Goal: Contribute content: Add original content to the website for others to see

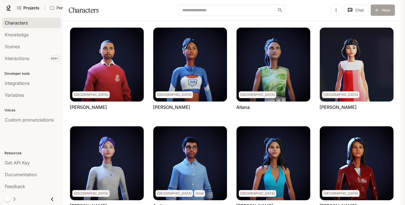
click at [385, 16] on button "New" at bounding box center [383, 10] width 24 height 11
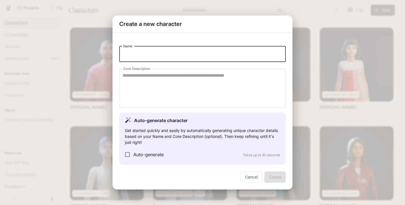
click at [180, 56] on input "Name" at bounding box center [202, 54] width 167 height 16
type input "******"
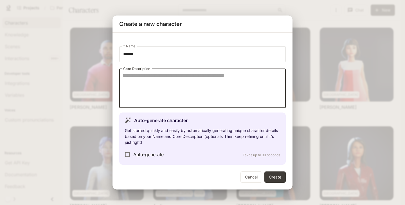
click at [200, 77] on textarea "Core Description" at bounding box center [203, 88] width 160 height 32
click at [198, 92] on textarea "**********" at bounding box center [203, 88] width 160 height 32
paste textarea "**********"
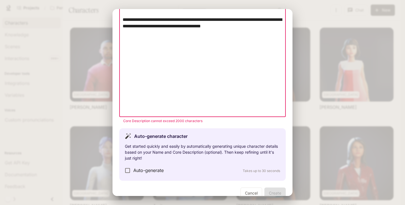
scroll to position [939, 0]
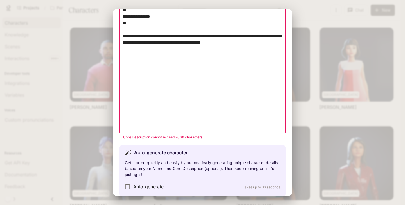
drag, startPoint x: 131, startPoint y: 103, endPoint x: 123, endPoint y: 76, distance: 28.0
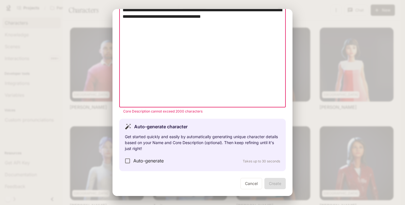
drag, startPoint x: 149, startPoint y: 69, endPoint x: 123, endPoint y: 68, distance: 26.2
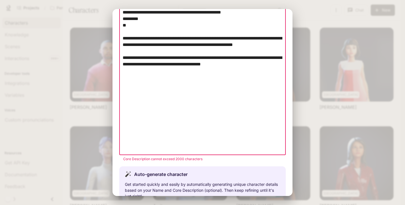
drag, startPoint x: 131, startPoint y: 100, endPoint x: 124, endPoint y: 91, distance: 11.0
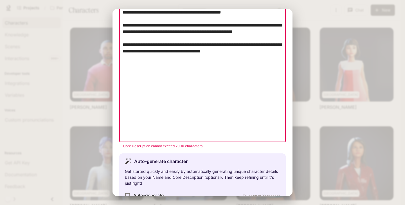
scroll to position [854, 0]
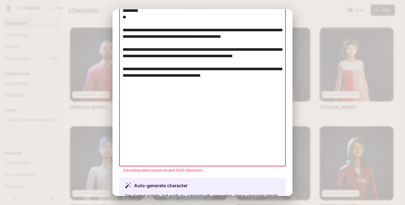
drag, startPoint x: 136, startPoint y: 88, endPoint x: 123, endPoint y: 76, distance: 17.3
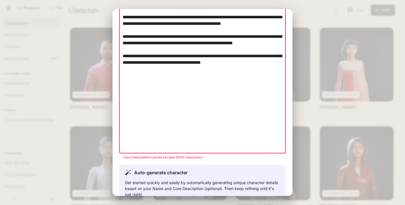
drag, startPoint x: 155, startPoint y: 96, endPoint x: 123, endPoint y: 82, distance: 35.3
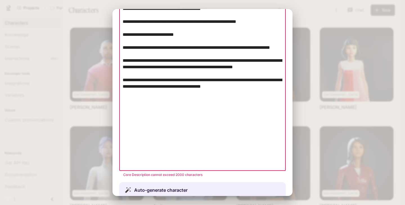
scroll to position [794, 0]
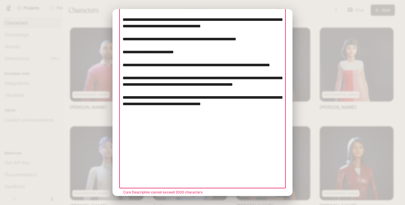
drag, startPoint x: 177, startPoint y: 150, endPoint x: 122, endPoint y: 142, distance: 55.4
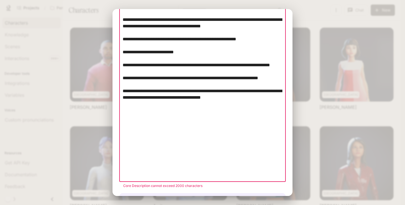
scroll to position [781, 0]
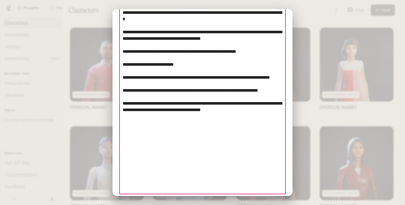
drag, startPoint x: 191, startPoint y: 124, endPoint x: 124, endPoint y: 111, distance: 68.8
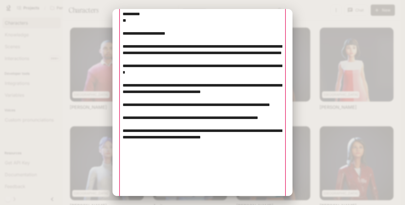
scroll to position [697, 0]
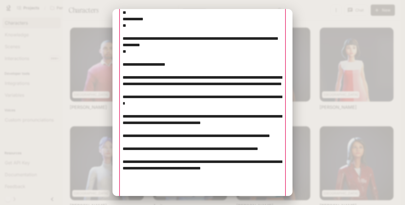
drag, startPoint x: 132, startPoint y: 104, endPoint x: 123, endPoint y: 98, distance: 11.0
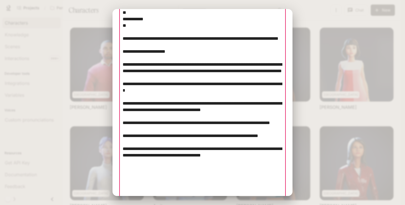
drag, startPoint x: 137, startPoint y: 75, endPoint x: 124, endPoint y: 58, distance: 21.7
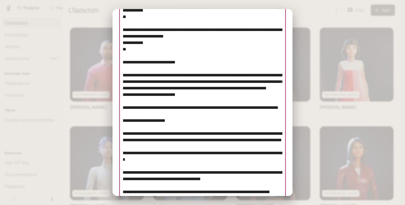
scroll to position [582, 0]
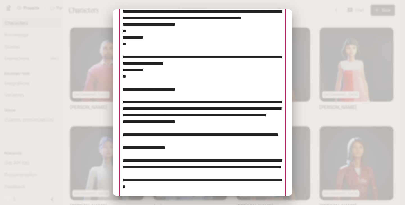
drag, startPoint x: 134, startPoint y: 117, endPoint x: 123, endPoint y: 109, distance: 13.8
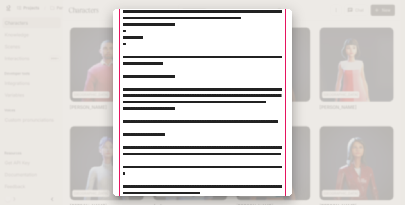
drag, startPoint x: 132, startPoint y: 86, endPoint x: 122, endPoint y: 61, distance: 26.4
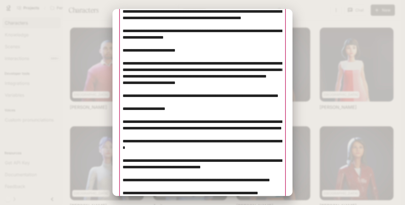
drag, startPoint x: 191, startPoint y: 128, endPoint x: 123, endPoint y: 128, distance: 68.4
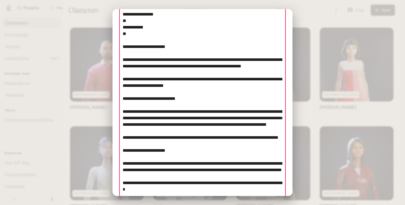
scroll to position [493, 0]
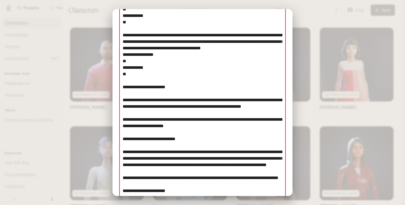
drag, startPoint x: 147, startPoint y: 112, endPoint x: 123, endPoint y: 87, distance: 34.6
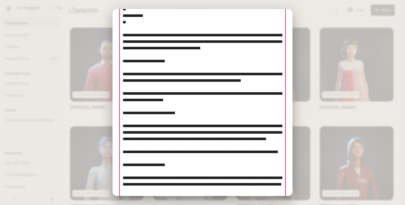
scroll to position [452, 0]
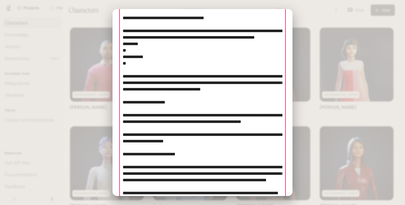
drag, startPoint x: 139, startPoint y: 94, endPoint x: 124, endPoint y: 70, distance: 27.7
click at [124, 70] on textarea "Core Description" at bounding box center [203, 1] width 160 height 777
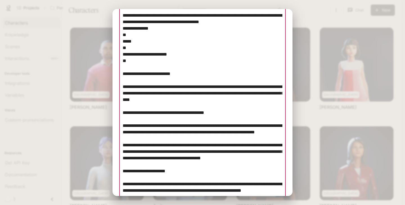
scroll to position [326, 0]
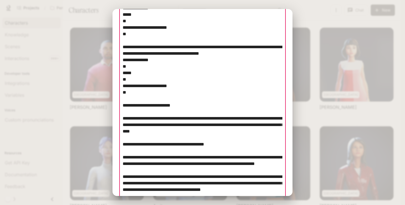
drag, startPoint x: 131, startPoint y: 115, endPoint x: 123, endPoint y: 80, distance: 36.4
click at [123, 80] on textarea "Core Description" at bounding box center [203, 114] width 160 height 751
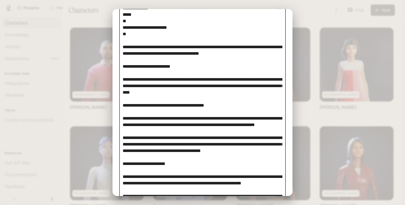
scroll to position [276, 0]
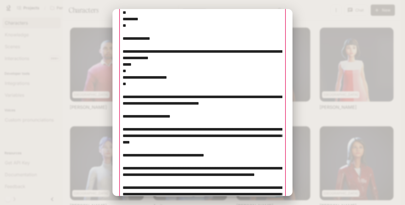
drag, startPoint x: 133, startPoint y: 107, endPoint x: 123, endPoint y: 84, distance: 25.3
click at [123, 84] on textarea "Core Description" at bounding box center [203, 145] width 160 height 712
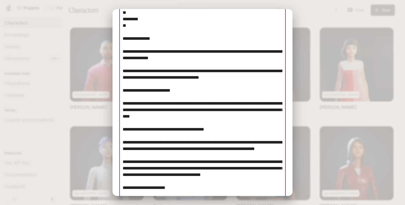
scroll to position [245, 0]
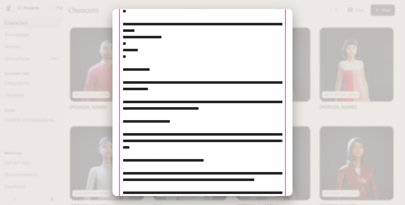
drag, startPoint x: 160, startPoint y: 90, endPoint x: 124, endPoint y: 57, distance: 49.4
click at [124, 57] on textarea "Core Description" at bounding box center [203, 163] width 160 height 686
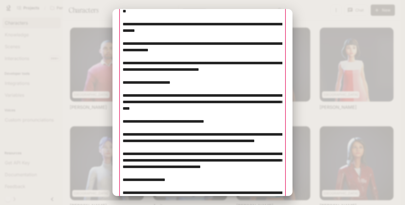
scroll to position [176, 0]
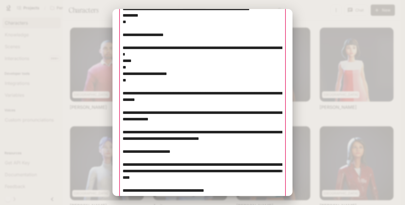
drag, startPoint x: 135, startPoint y: 101, endPoint x: 124, endPoint y: 80, distance: 23.9
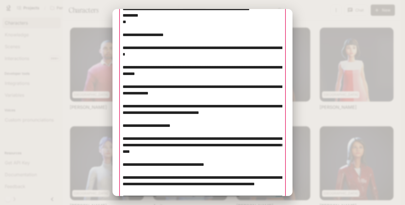
click at [162, 74] on textarea "Core Description" at bounding box center [203, 199] width 160 height 621
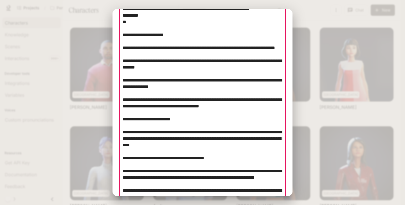
scroll to position [127, 0]
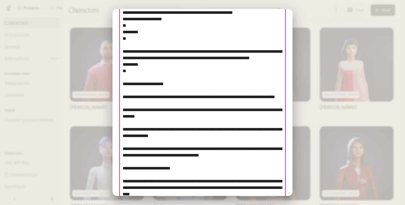
drag, startPoint x: 180, startPoint y: 106, endPoint x: 124, endPoint y: 84, distance: 59.8
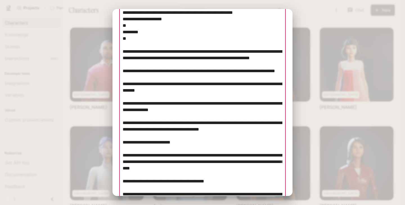
scroll to position [75, 0]
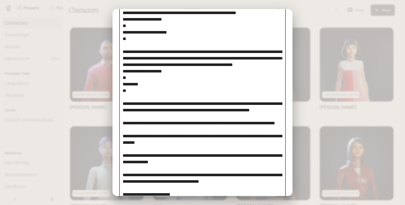
drag, startPoint x: 148, startPoint y: 109, endPoint x: 124, endPoint y: 85, distance: 34.8
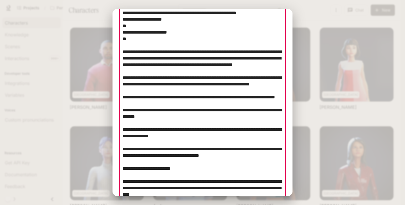
scroll to position [30, 0]
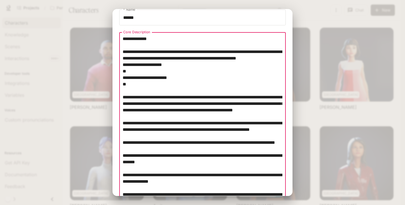
drag, startPoint x: 134, startPoint y: 96, endPoint x: 123, endPoint y: 71, distance: 26.6
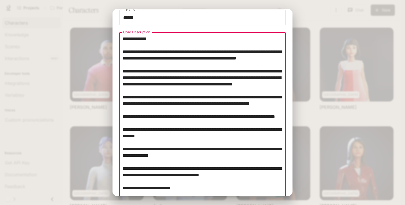
drag, startPoint x: 145, startPoint y: 52, endPoint x: 123, endPoint y: 52, distance: 22.0
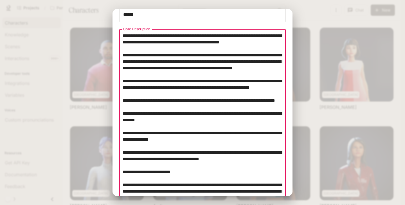
scroll to position [37, 0]
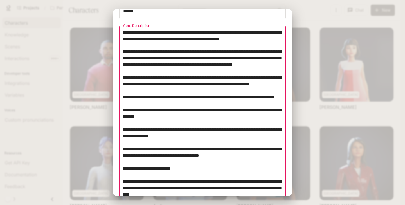
drag, startPoint x: 164, startPoint y: 59, endPoint x: 120, endPoint y: 58, distance: 44.7
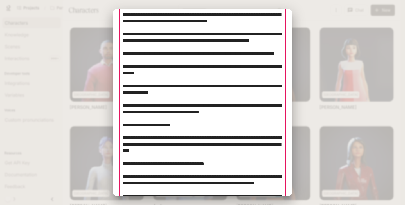
scroll to position [96, 0]
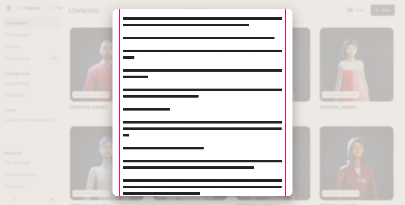
drag, startPoint x: 138, startPoint y: 78, endPoint x: 124, endPoint y: 76, distance: 14.1
drag, startPoint x: 138, startPoint y: 97, endPoint x: 123, endPoint y: 95, distance: 15.6
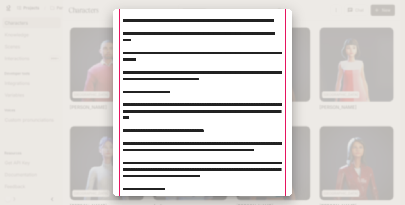
drag, startPoint x: 162, startPoint y: 99, endPoint x: 124, endPoint y: 98, distance: 38.3
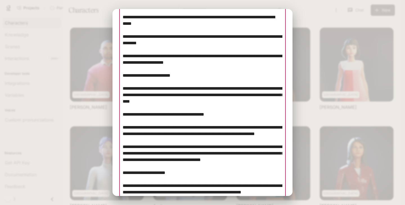
drag, startPoint x: 123, startPoint y: 115, endPoint x: 122, endPoint y: 103, distance: 11.3
click at [122, 103] on div "* Core Description" at bounding box center [202, 201] width 167 height 537
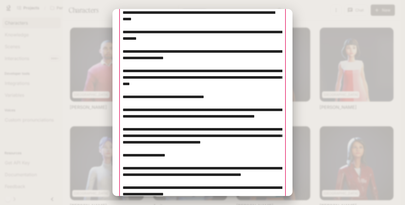
scroll to position [138, 0]
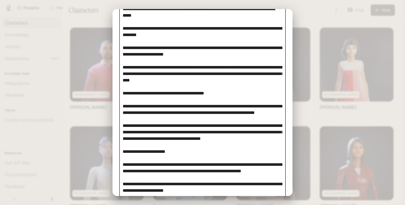
drag, startPoint x: 224, startPoint y: 108, endPoint x: 248, endPoint y: 100, distance: 25.1
click at [248, 100] on textarea "Core Description" at bounding box center [203, 187] width 160 height 518
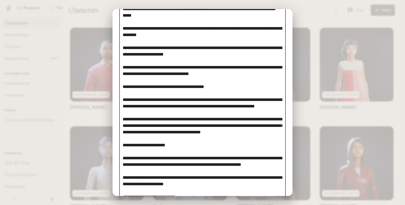
drag, startPoint x: 228, startPoint y: 113, endPoint x: 124, endPoint y: 112, distance: 104.4
click at [124, 112] on textarea "Core Description" at bounding box center [203, 183] width 160 height 511
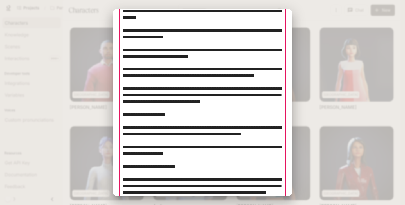
scroll to position [176, 0]
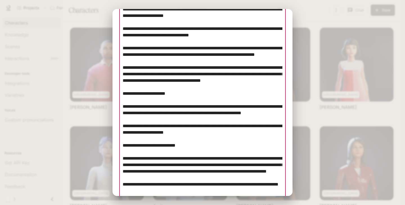
drag, startPoint x: 181, startPoint y: 132, endPoint x: 122, endPoint y: 134, distance: 58.6
click at [122, 134] on div "* Core Description" at bounding box center [202, 138] width 167 height 505
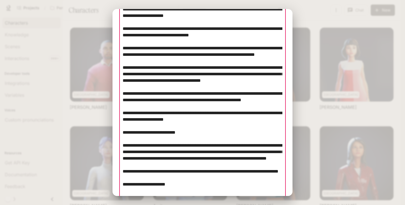
scroll to position [205, 0]
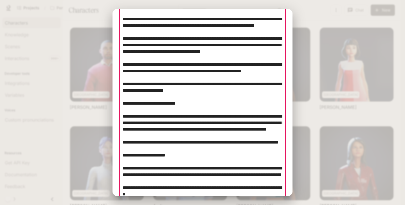
drag, startPoint x: 195, startPoint y: 150, endPoint x: 123, endPoint y: 149, distance: 72.1
click at [123, 149] on textarea "Core Description" at bounding box center [203, 102] width 160 height 485
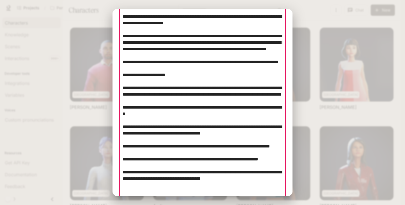
scroll to position [281, 0]
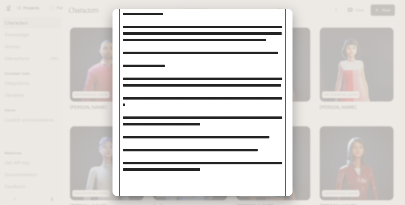
drag, startPoint x: 185, startPoint y: 125, endPoint x: 124, endPoint y: 123, distance: 61.1
click at [124, 123] on textarea "Core Description" at bounding box center [203, 20] width 160 height 472
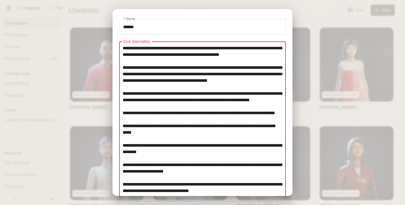
scroll to position [0, 0]
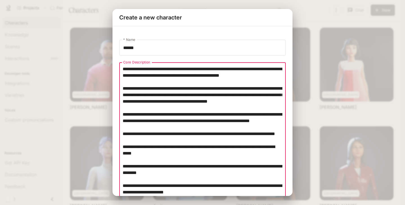
drag, startPoint x: 143, startPoint y: 160, endPoint x: 126, endPoint y: 70, distance: 91.4
type textarea "*"
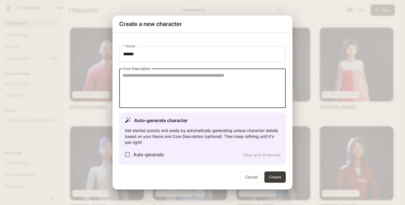
paste textarea "**********"
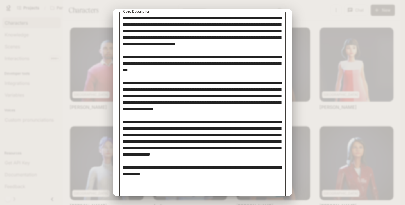
scroll to position [136, 0]
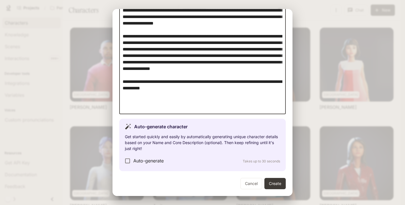
drag, startPoint x: 194, startPoint y: 108, endPoint x: 125, endPoint y: 98, distance: 69.9
click at [125, 98] on textarea "Core Description" at bounding box center [203, 19] width 160 height 181
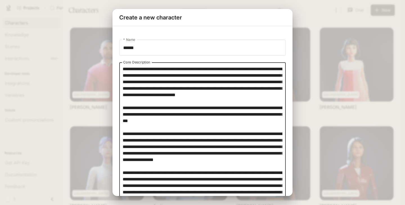
scroll to position [117, 0]
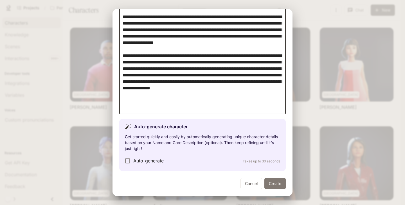
type textarea "**********"
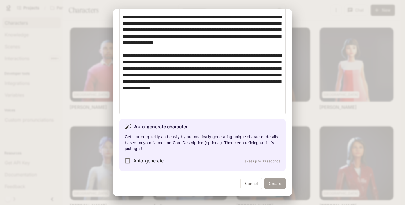
click at [274, 185] on button "Create" at bounding box center [275, 183] width 21 height 11
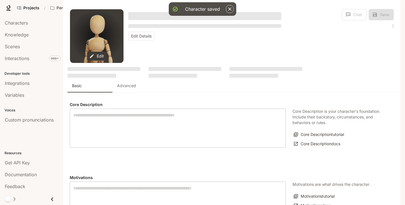
type textarea "**********"
type input "*"
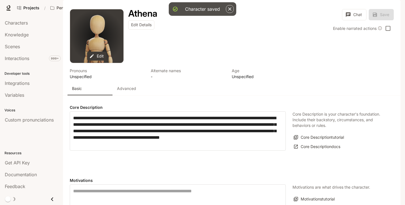
type input "**********"
click at [138, 30] on button "Edit Details" at bounding box center [141, 24] width 26 height 9
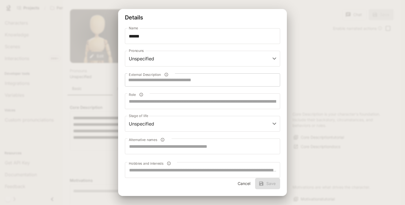
click at [161, 82] on textarea "External Description" at bounding box center [202, 80] width 149 height 6
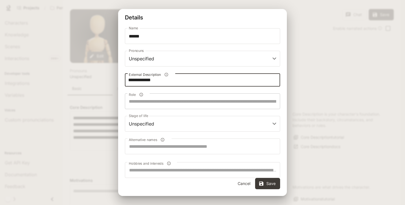
type textarea "**********"
click at [177, 103] on input "Role" at bounding box center [202, 101] width 155 height 16
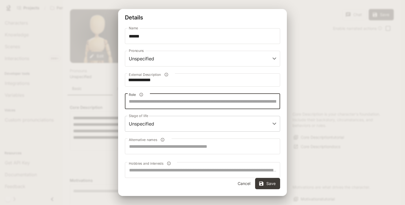
click at [146, 124] on body "Skip to main content Projects / Pen Pals [Production] Character Studio Characte…" at bounding box center [202, 102] width 405 height 205
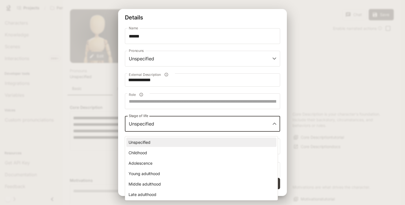
click at [184, 144] on li "Unspecified" at bounding box center [201, 141] width 150 height 9
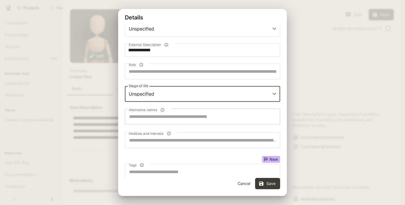
scroll to position [43, 0]
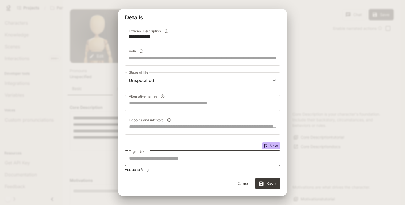
click at [168, 158] on input "Tags" at bounding box center [202, 158] width 150 height 11
type input "******"
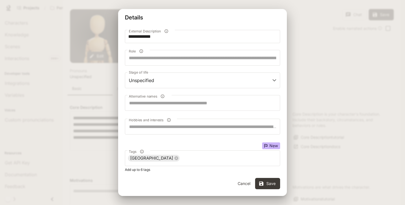
click at [189, 139] on div "**********" at bounding box center [202, 77] width 155 height 189
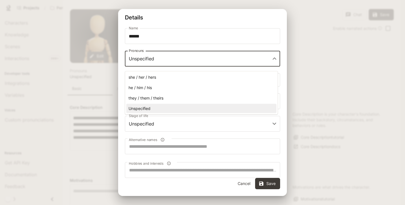
click at [191, 57] on body "Skip to main content Projects / Pen Pals [Production] Character Studio Characte…" at bounding box center [202, 102] width 405 height 205
click at [174, 79] on li "she / her / hers" at bounding box center [201, 76] width 150 height 9
type input "**********"
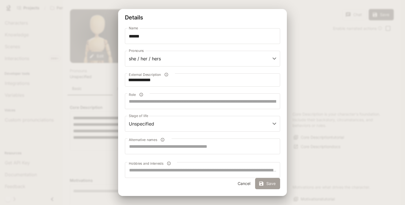
click at [270, 184] on button "Save" at bounding box center [267, 183] width 25 height 11
